Goal: Transaction & Acquisition: Download file/media

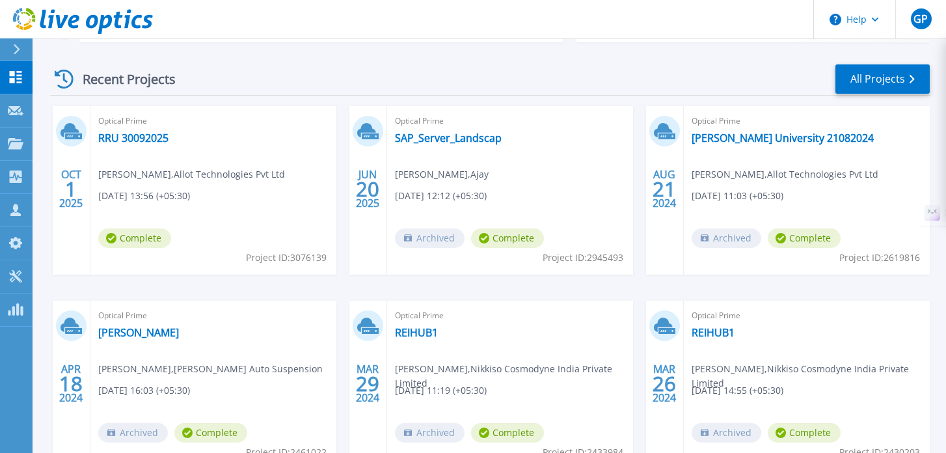
scroll to position [177, 0]
click at [124, 134] on link "RRU 30092025" at bounding box center [133, 137] width 70 height 13
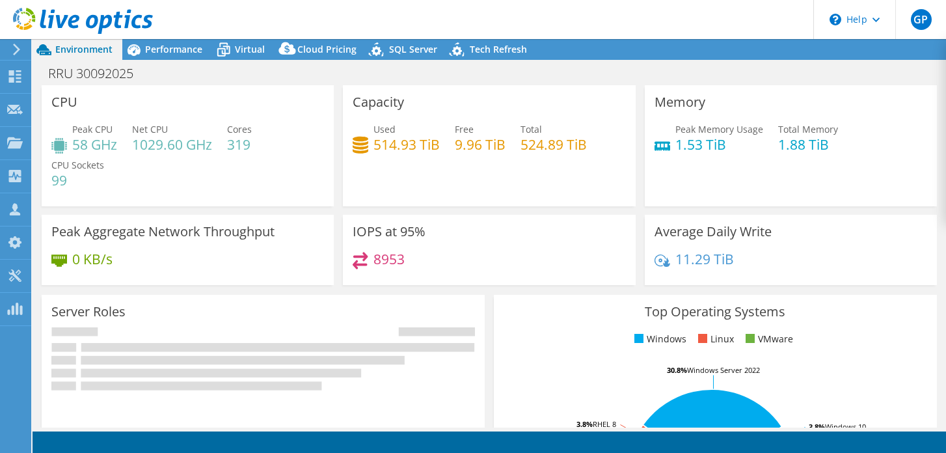
select select "USD"
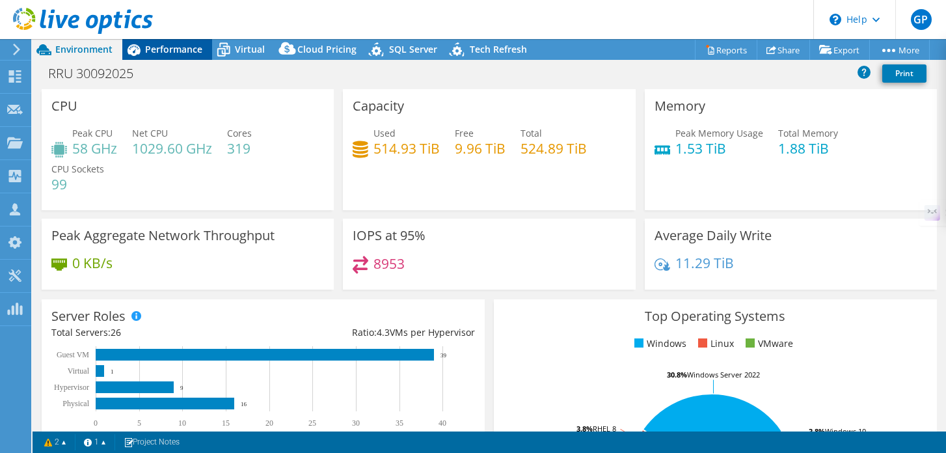
click at [169, 51] on span "Performance" at bounding box center [173, 49] width 57 height 12
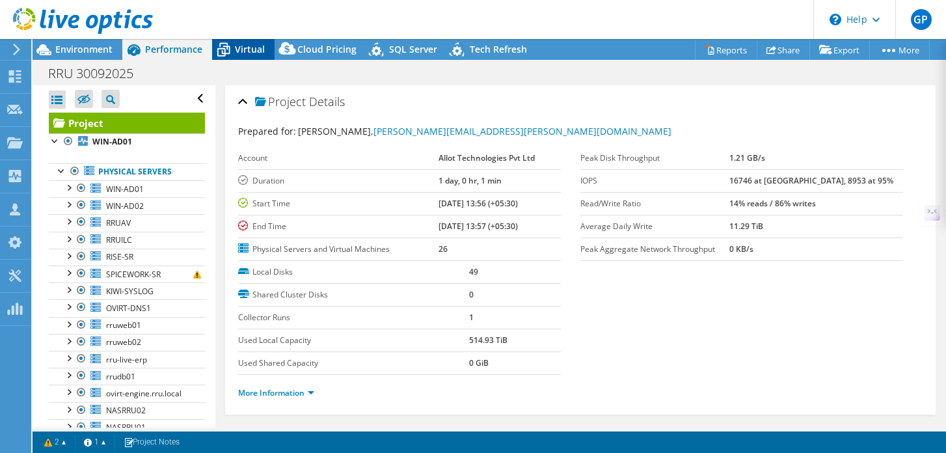
click at [231, 45] on icon at bounding box center [223, 49] width 23 height 23
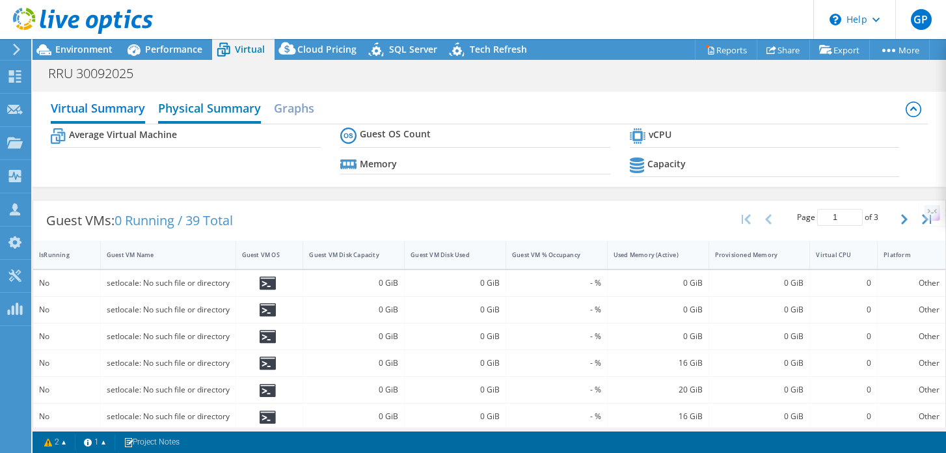
click at [228, 108] on h2 "Physical Summary" at bounding box center [209, 109] width 103 height 29
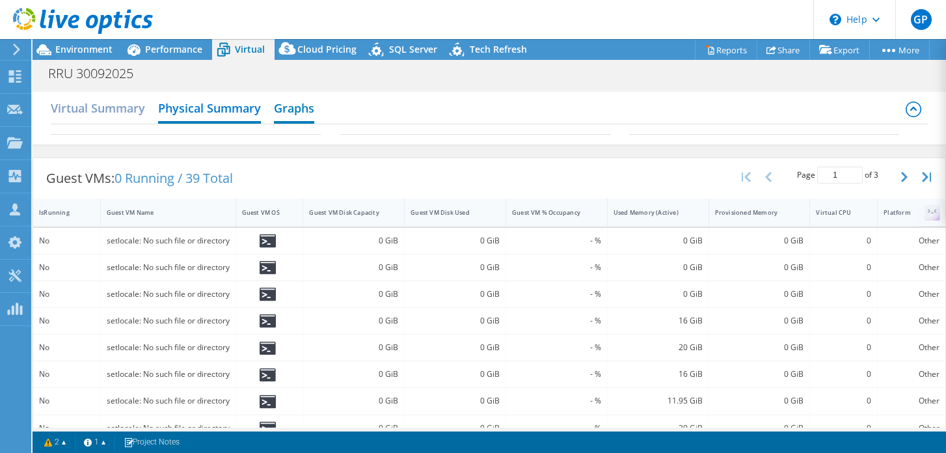
click at [295, 103] on h2 "Graphs" at bounding box center [294, 109] width 40 height 29
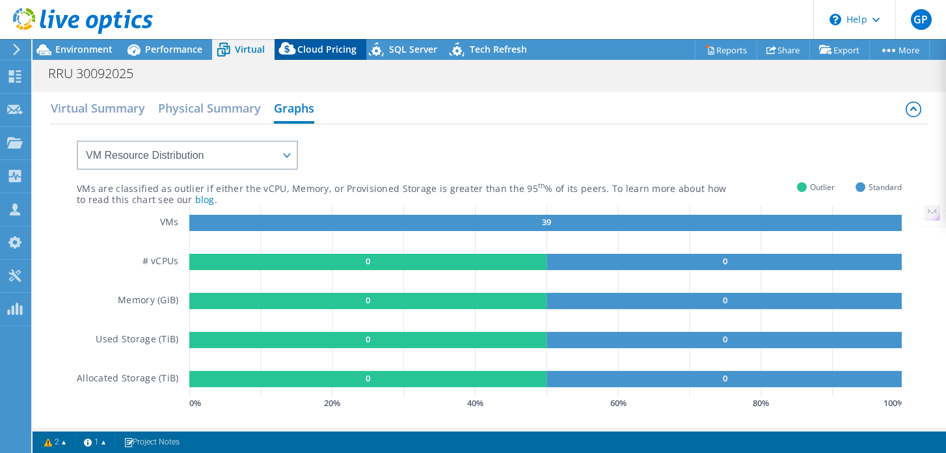
click at [323, 44] on span "Cloud Pricing" at bounding box center [326, 49] width 59 height 12
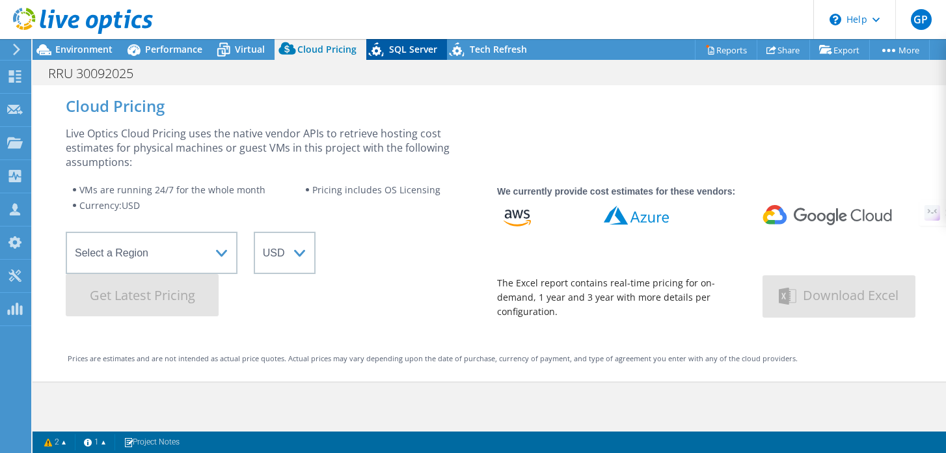
click at [401, 48] on span "SQL Server" at bounding box center [413, 49] width 48 height 12
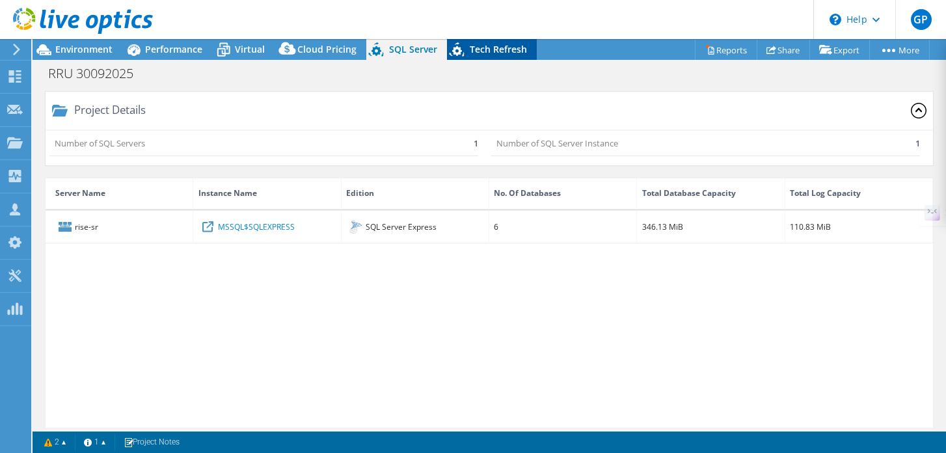
click at [470, 43] on span "Tech Refresh" at bounding box center [498, 49] width 57 height 12
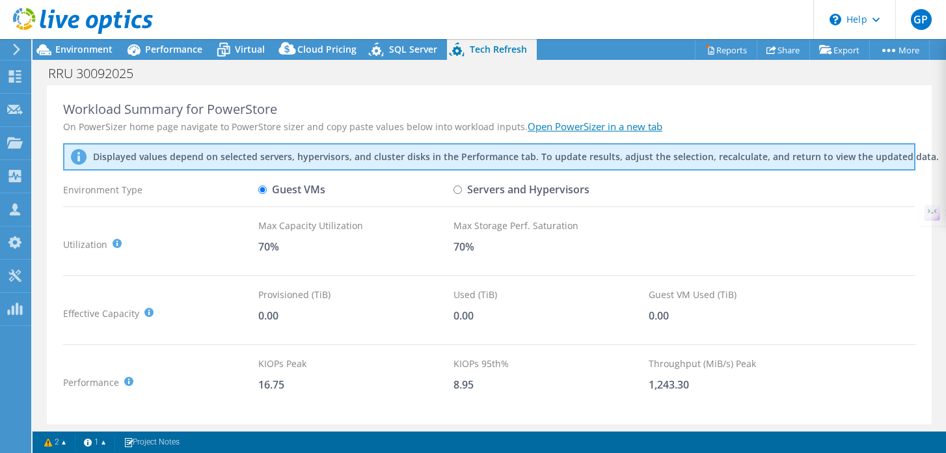
click at [459, 189] on input "Servers and Hypervisors" at bounding box center [458, 189] width 8 height 8
radio input "true"
click at [264, 189] on input "Guest VMs" at bounding box center [262, 189] width 8 height 8
radio input "true"
radio input "false"
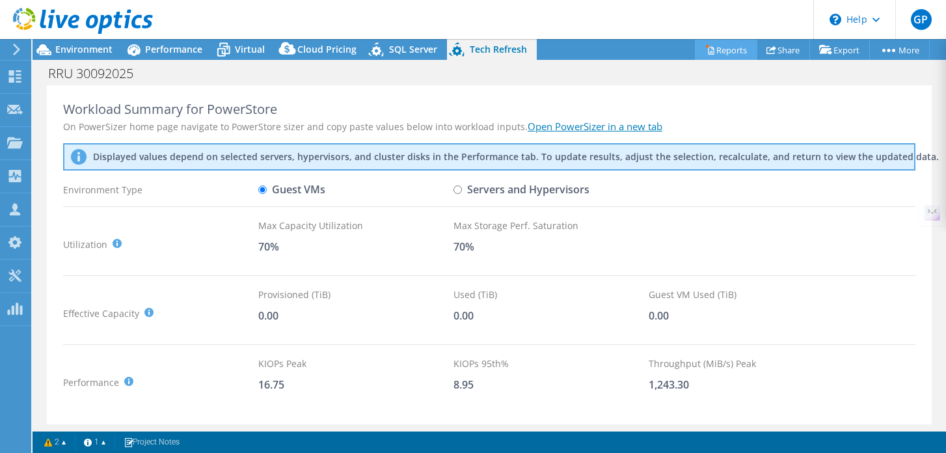
click at [702, 55] on link "Reports" at bounding box center [726, 50] width 62 height 20
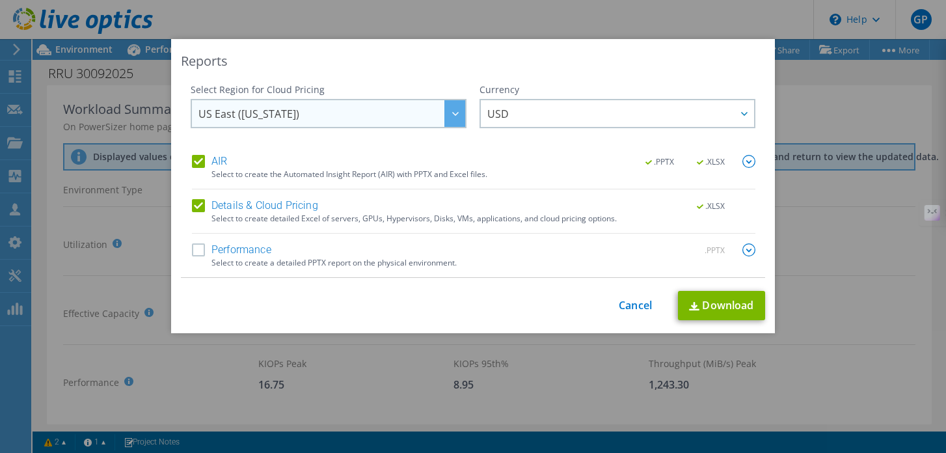
click at [306, 116] on span "US East (Virginia)" at bounding box center [331, 113] width 267 height 27
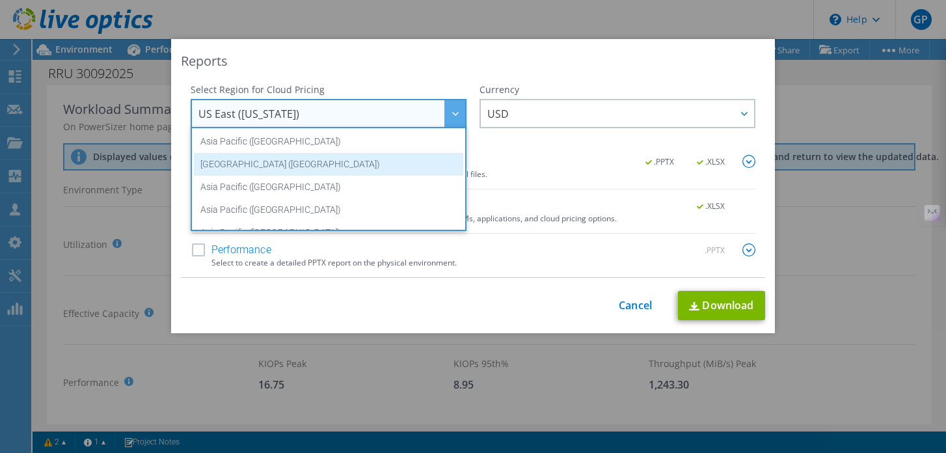
click at [257, 163] on li "Asia Pacific (Mumbai)" at bounding box center [328, 164] width 269 height 23
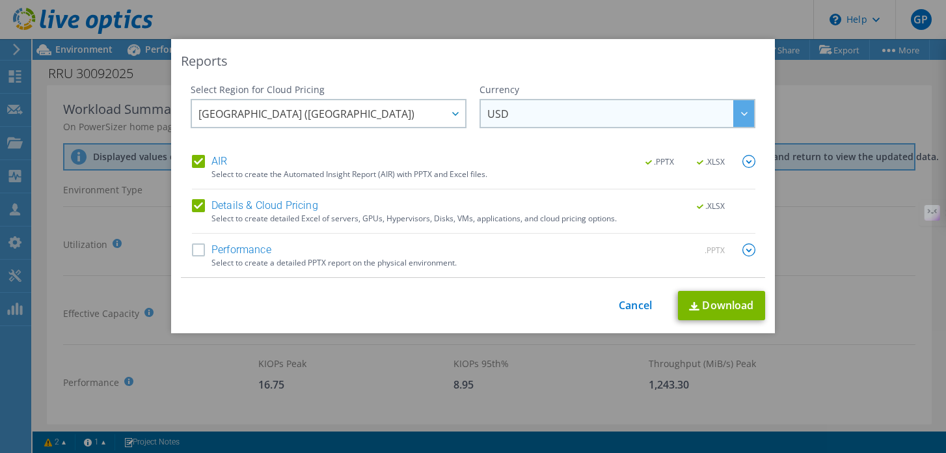
click at [532, 105] on span "USD" at bounding box center [620, 113] width 267 height 27
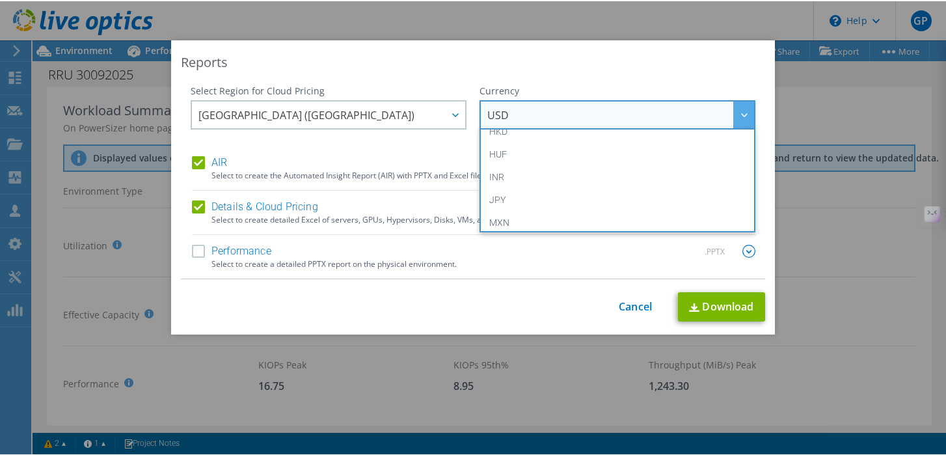
scroll to position [243, 0]
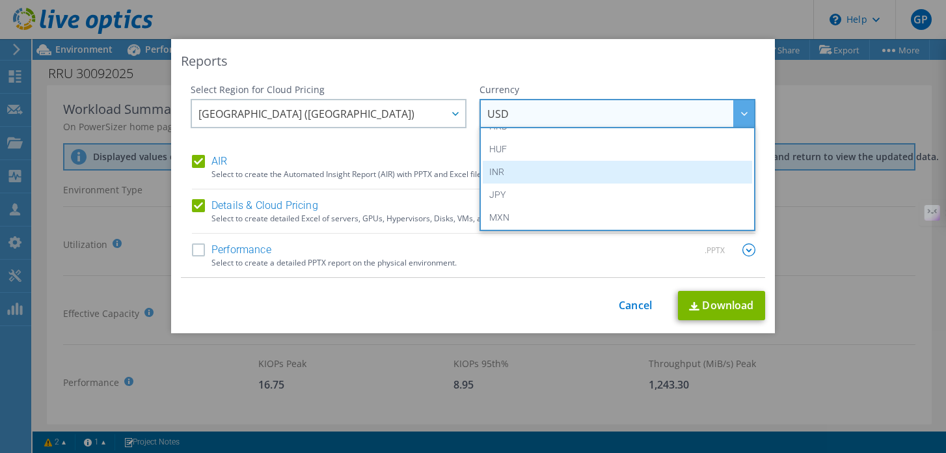
click at [504, 175] on li "INR" at bounding box center [617, 172] width 269 height 23
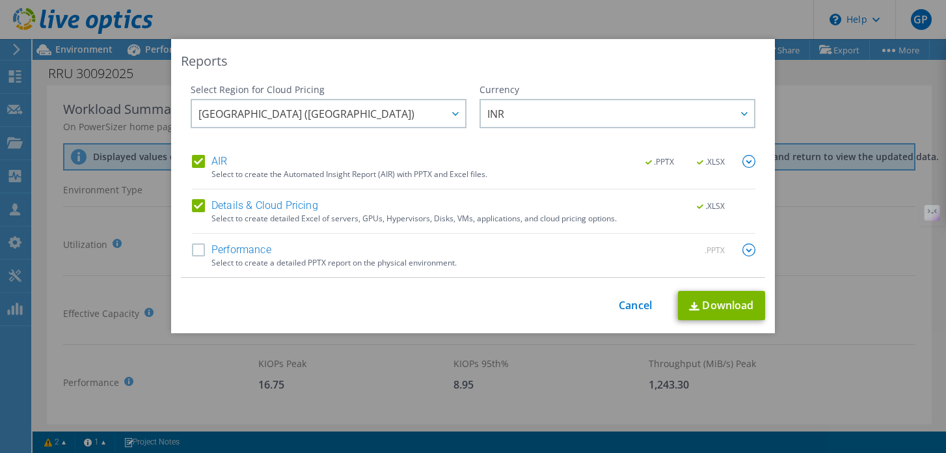
click at [198, 253] on label "Performance" at bounding box center [231, 249] width 79 height 13
click at [0, 0] on input "Performance" at bounding box center [0, 0] width 0 height 0
click at [748, 160] on img at bounding box center [749, 161] width 13 height 13
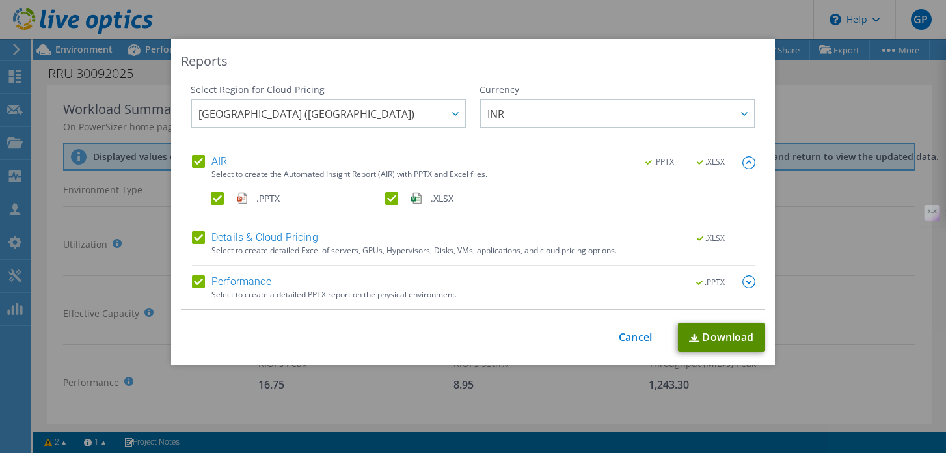
click at [720, 334] on link "Download" at bounding box center [721, 337] width 87 height 29
click at [750, 283] on img at bounding box center [749, 281] width 13 height 13
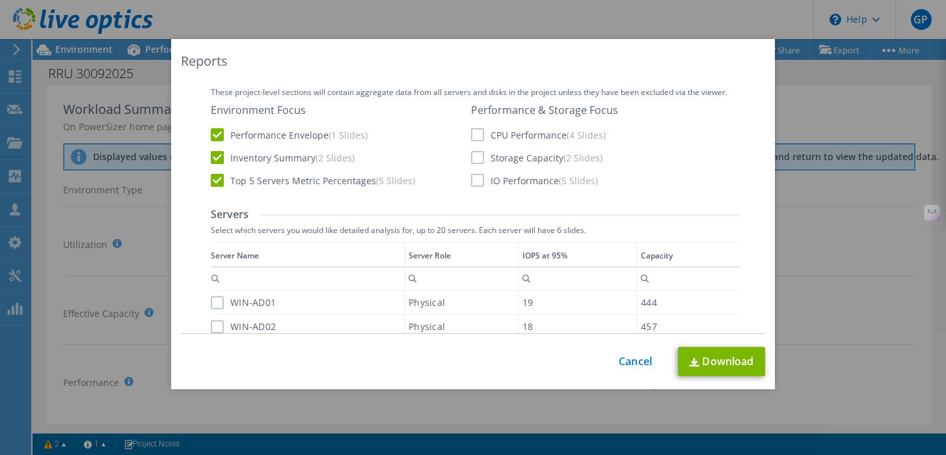
scroll to position [308, 0]
click at [480, 139] on label "CPU Performance (4 Slides)" at bounding box center [538, 137] width 135 height 13
click at [0, 0] on input "CPU Performance (4 Slides)" at bounding box center [0, 0] width 0 height 0
click at [479, 162] on label "Storage Capacity (2 Slides)" at bounding box center [536, 160] width 131 height 13
click at [0, 0] on input "Storage Capacity (2 Slides)" at bounding box center [0, 0] width 0 height 0
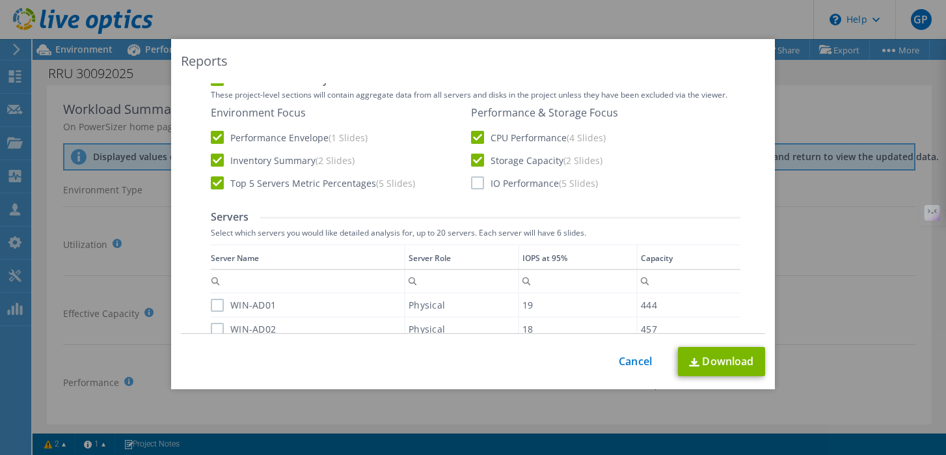
click at [477, 184] on label "IO Performance (5 Slides)" at bounding box center [534, 182] width 127 height 13
click at [0, 0] on input "IO Performance (5 Slides)" at bounding box center [0, 0] width 0 height 0
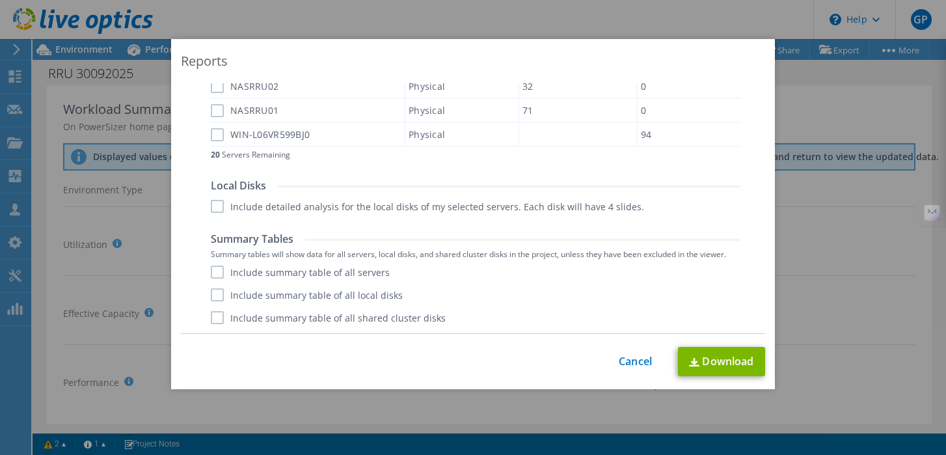
scroll to position [662, 0]
click at [219, 269] on label "Include summary table of all servers" at bounding box center [300, 271] width 179 height 13
click at [0, 0] on input "Include summary table of all servers" at bounding box center [0, 0] width 0 height 0
click at [219, 295] on label "Include summary table of all local disks" at bounding box center [307, 294] width 192 height 13
click at [0, 0] on input "Include summary table of all local disks" at bounding box center [0, 0] width 0 height 0
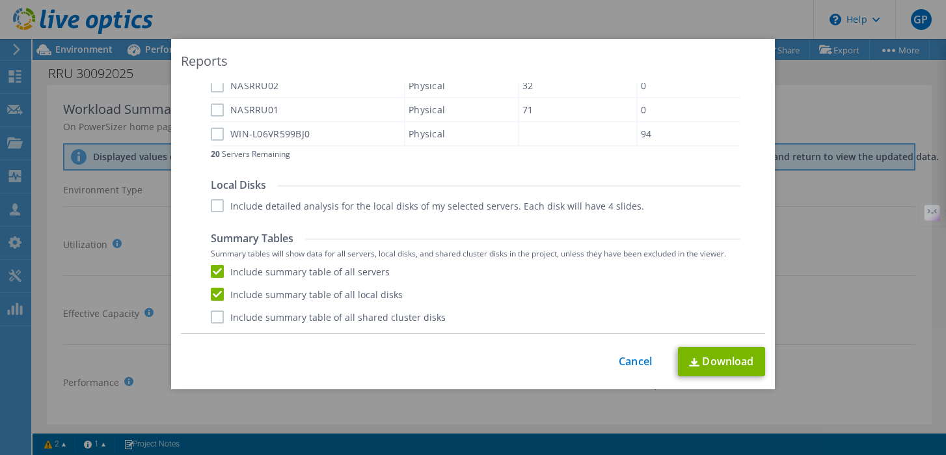
click at [221, 317] on label "Include summary table of all shared cluster disks" at bounding box center [328, 316] width 235 height 13
click at [0, 0] on input "Include summary table of all shared cluster disks" at bounding box center [0, 0] width 0 height 0
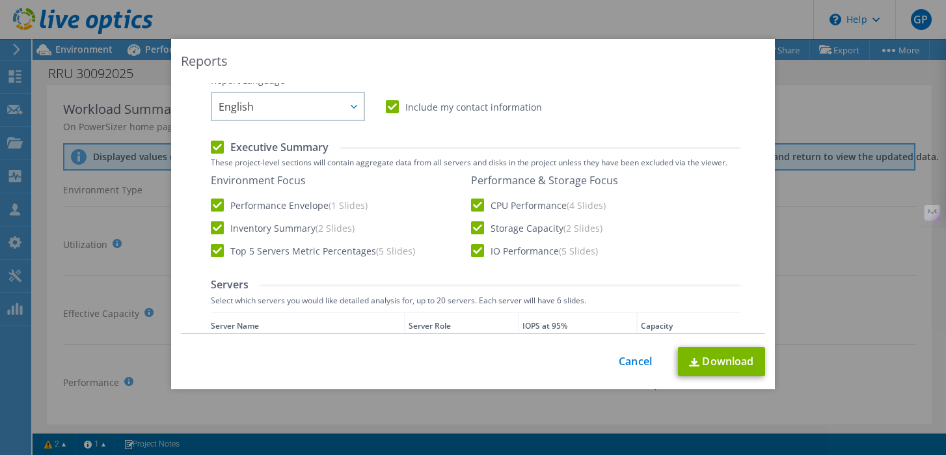
scroll to position [247, 0]
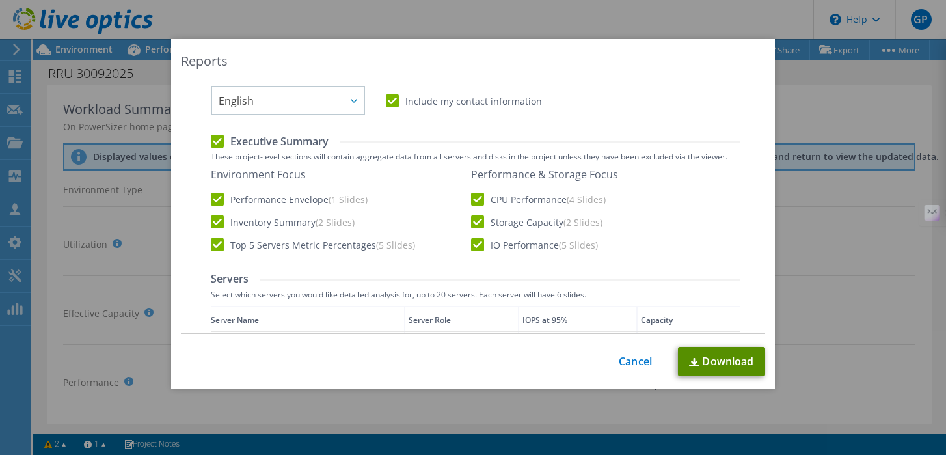
click at [724, 364] on link "Download" at bounding box center [721, 361] width 87 height 29
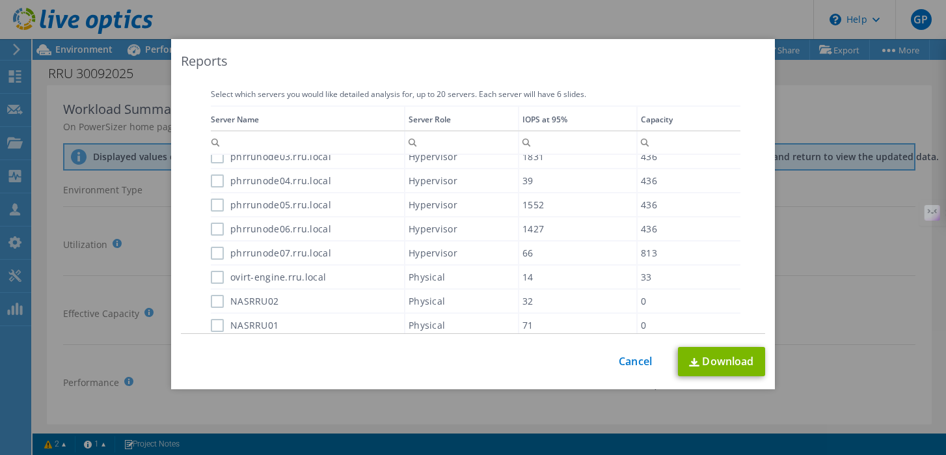
scroll to position [662, 0]
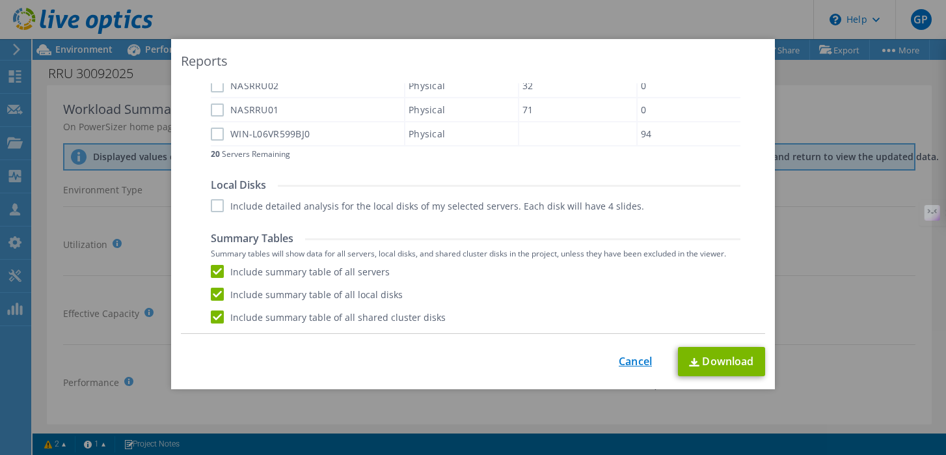
click at [633, 362] on link "Cancel" at bounding box center [635, 361] width 33 height 12
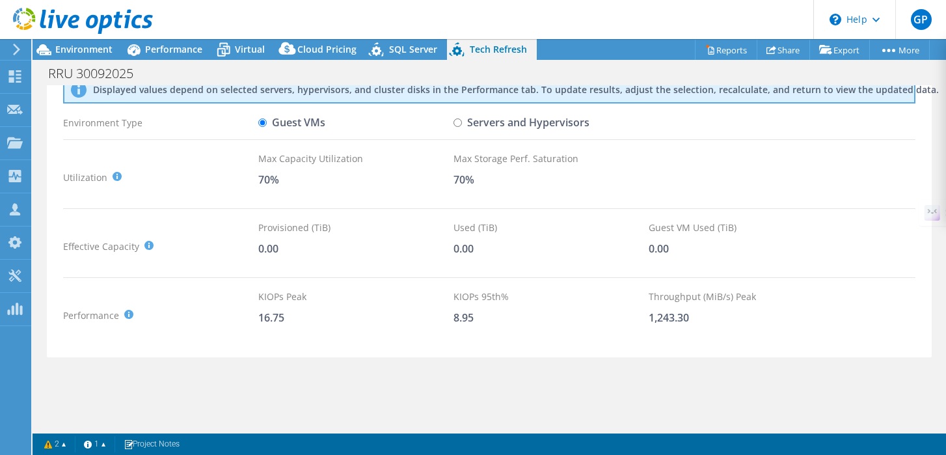
scroll to position [0, 0]
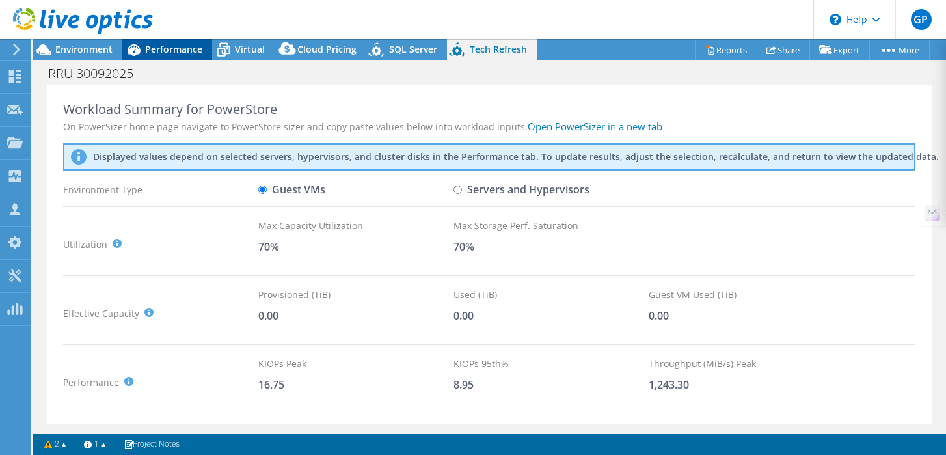
click at [167, 47] on span "Performance" at bounding box center [173, 49] width 57 height 12
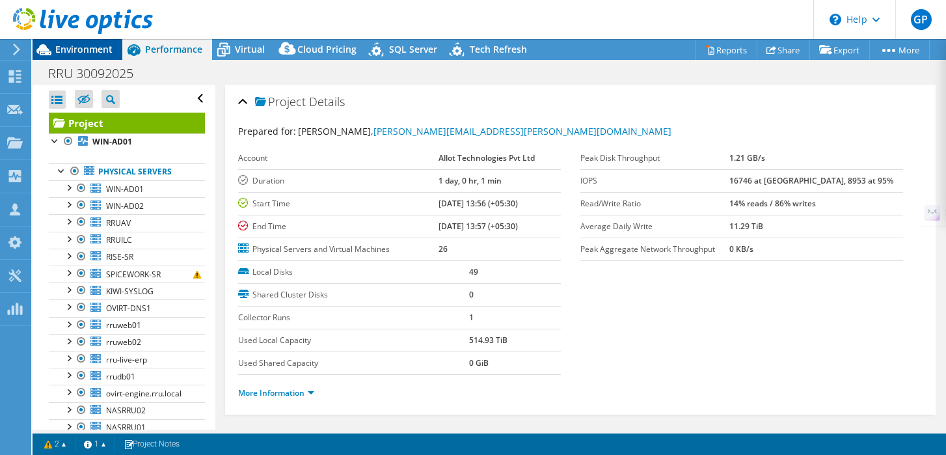
click at [77, 52] on span "Environment" at bounding box center [83, 49] width 57 height 12
